Goal: Task Accomplishment & Management: Manage account settings

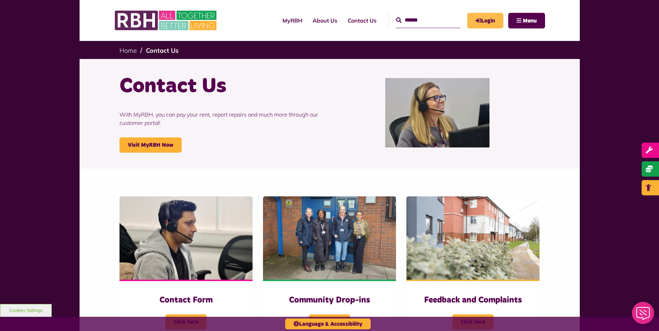
click at [488, 16] on link "Login" at bounding box center [485, 21] width 36 height 16
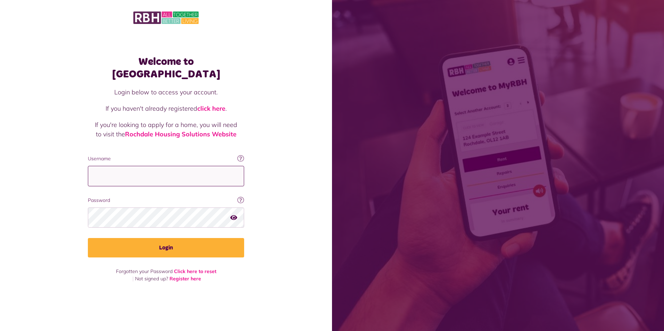
click at [154, 169] on input "Username" at bounding box center [166, 176] width 156 height 20
type input "**********"
click at [88, 238] on button "Login" at bounding box center [166, 247] width 156 height 19
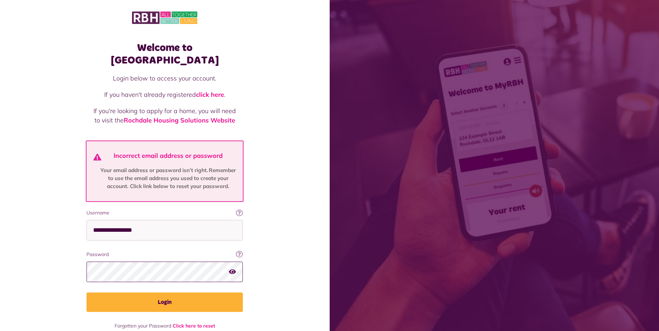
click at [86, 293] on button "Login" at bounding box center [164, 302] width 156 height 19
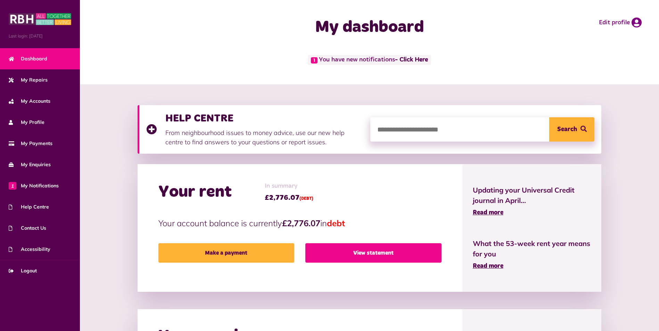
drag, startPoint x: 380, startPoint y: 252, endPoint x: 388, endPoint y: 248, distance: 8.1
click at [380, 252] on link "View statement" at bounding box center [373, 252] width 136 height 19
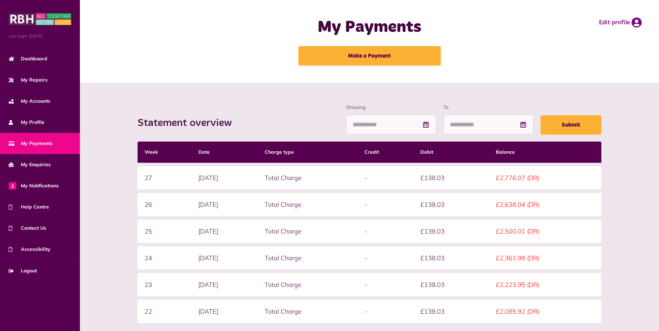
scroll to position [69, 0]
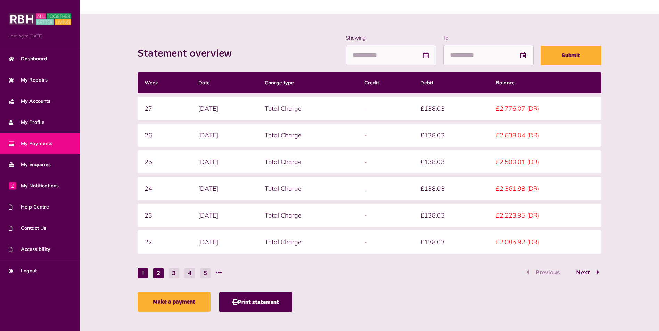
click at [157, 276] on button "2" at bounding box center [158, 273] width 10 height 10
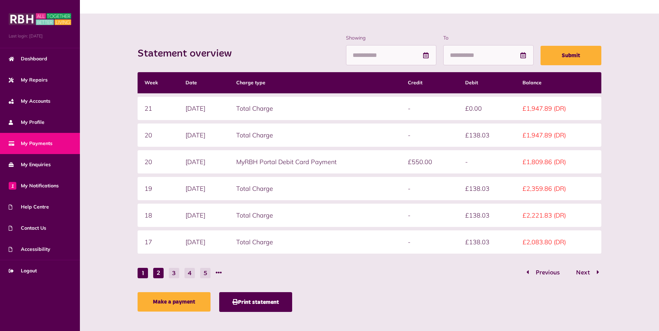
click at [141, 272] on button "1" at bounding box center [142, 273] width 10 height 10
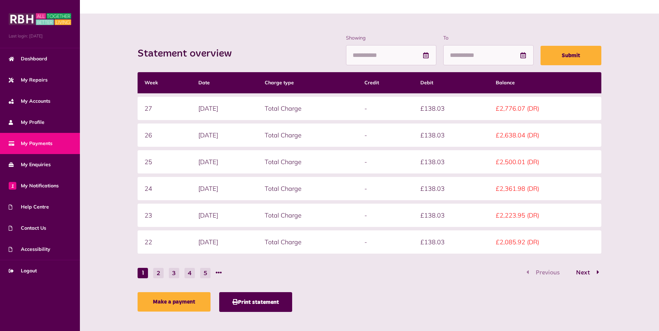
scroll to position [0, 0]
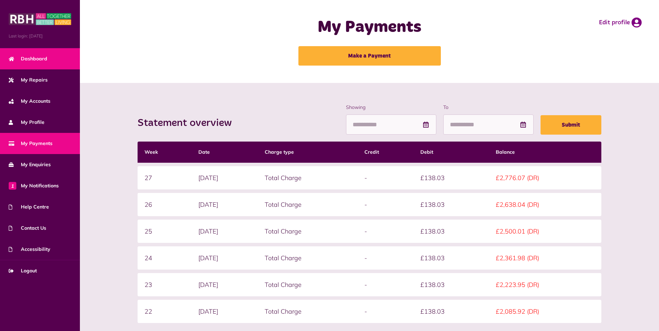
click at [32, 60] on span "Dashboard" at bounding box center [28, 58] width 39 height 7
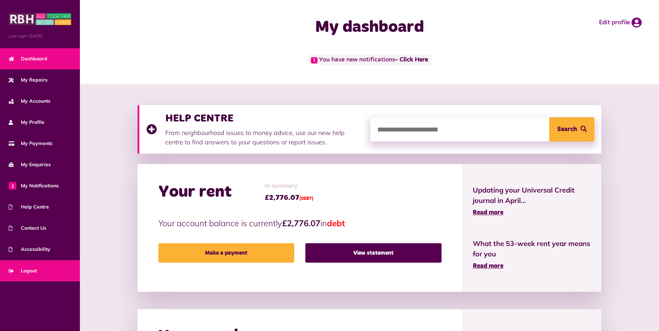
click at [22, 269] on span "Logout" at bounding box center [23, 270] width 28 height 7
